Goal: Understand process/instructions: Learn how to perform a task or action

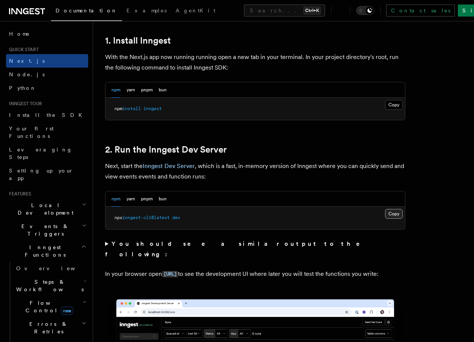
click at [397, 212] on button "Copy Copied" at bounding box center [394, 214] width 18 height 10
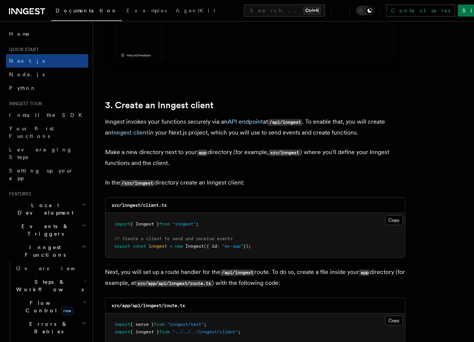
scroll to position [901, 0]
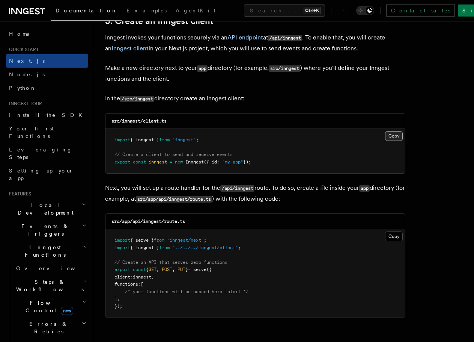
click at [398, 135] on button "Copy Copied" at bounding box center [394, 136] width 18 height 10
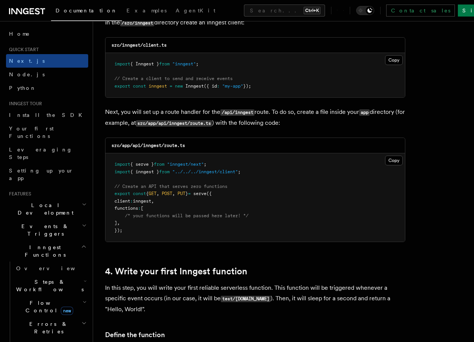
scroll to position [977, 0]
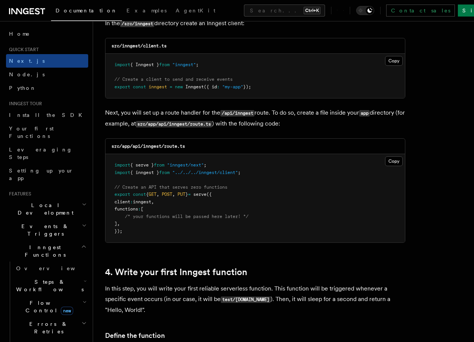
click at [154, 146] on code "src/app/api/inngest/route.ts" at bounding box center [149, 145] width 74 height 5
copy code "inngest"
drag, startPoint x: 197, startPoint y: 147, endPoint x: 164, endPoint y: 147, distance: 33.4
click at [164, 147] on div "src/app/api/inngest/route.ts" at bounding box center [256, 146] width 300 height 15
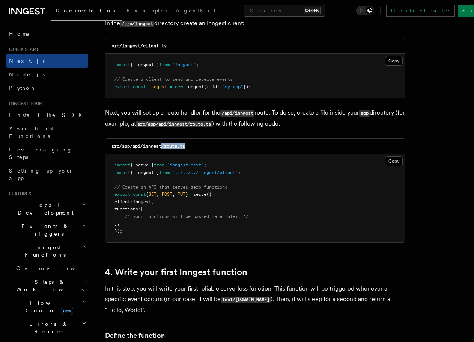
copy code "/route.ts"
click at [391, 162] on button "Copy Copied" at bounding box center [394, 161] width 18 height 10
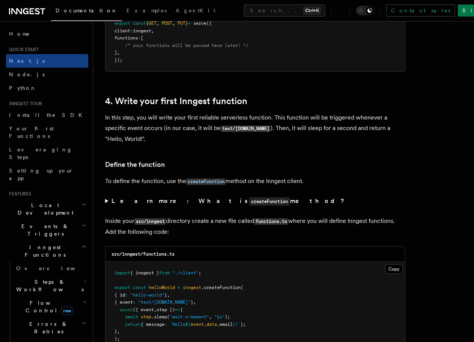
scroll to position [1164, 0]
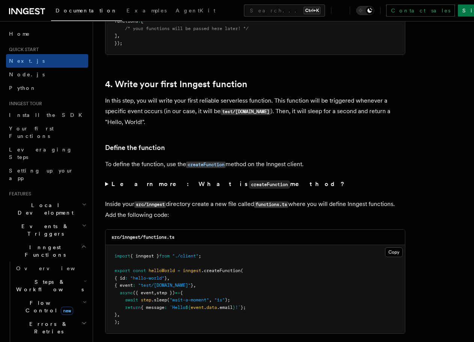
click at [208, 147] on h3 "Define the function" at bounding box center [255, 147] width 300 height 11
drag, startPoint x: 177, startPoint y: 237, endPoint x: 144, endPoint y: 237, distance: 33.1
click at [144, 237] on div "src/inngest/functions.ts" at bounding box center [256, 236] width 300 height 15
copy code "functions.ts"
click at [395, 249] on button "Copy Copied" at bounding box center [394, 252] width 18 height 10
